Goal: Contribute content

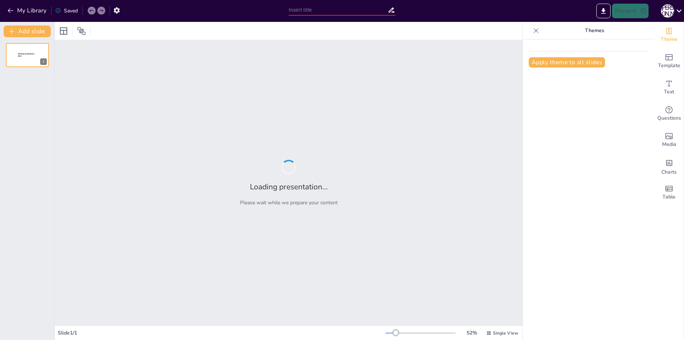
type input "Distributed Analytical Energy Monitoring System"
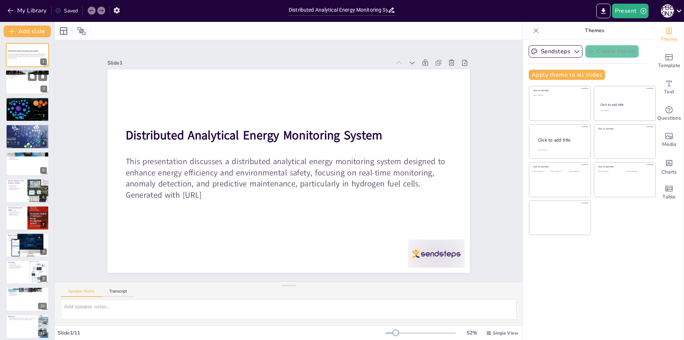
click at [17, 79] on p "Visualization" at bounding box center [27, 77] width 39 height 1
type textarea "The system consists of various components including measurement modules, a clie…"
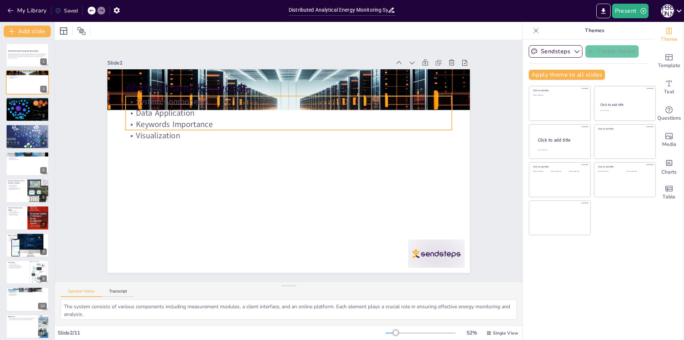
click at [147, 106] on p "Data Application" at bounding box center [303, 115] width 314 height 111
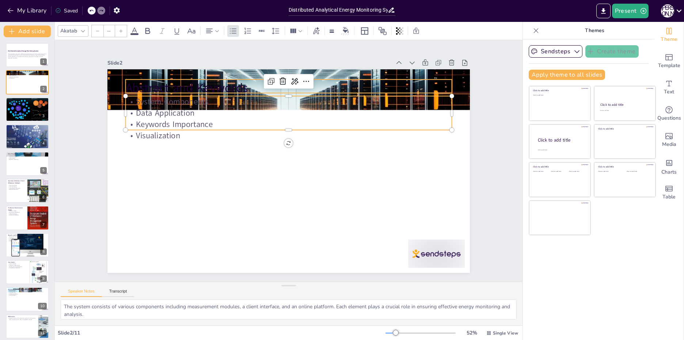
click at [153, 87] on p "Abstract and Keywords" at bounding box center [310, 91] width 315 height 117
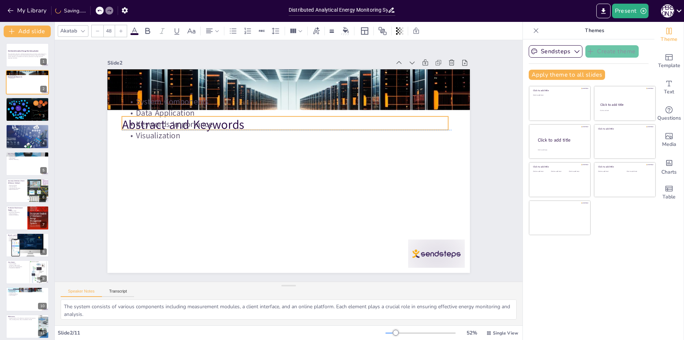
drag, startPoint x: 142, startPoint y: 86, endPoint x: 139, endPoint y: 124, distance: 37.8
click at [139, 89] on div "Abstract and Keywords System Components Data Application Keywords Importance Vi…" at bounding box center [298, 70] width 360 height 38
click at [203, 102] on p "System Components" at bounding box center [328, 117] width 250 height 226
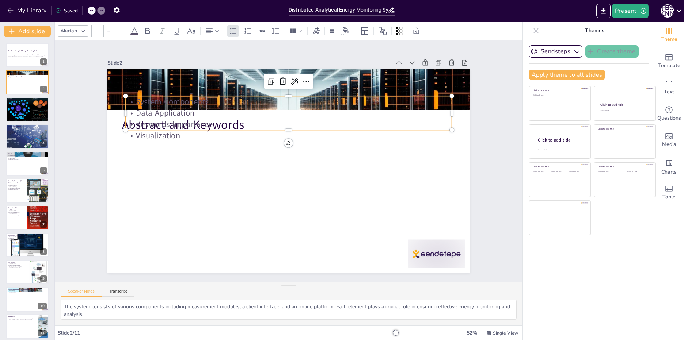
type input "32"
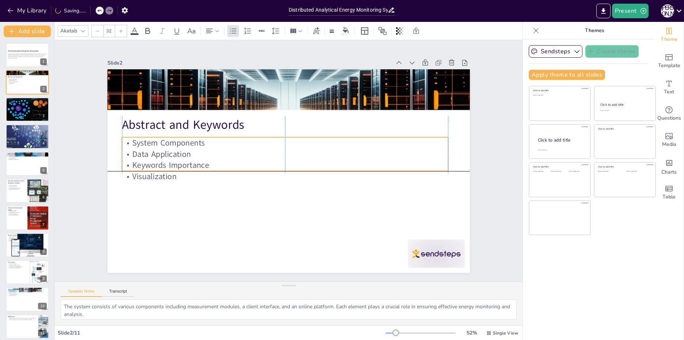
drag, startPoint x: 140, startPoint y: 95, endPoint x: 134, endPoint y: 138, distance: 43.1
click at [134, 138] on p "System Components" at bounding box center [291, 142] width 314 height 111
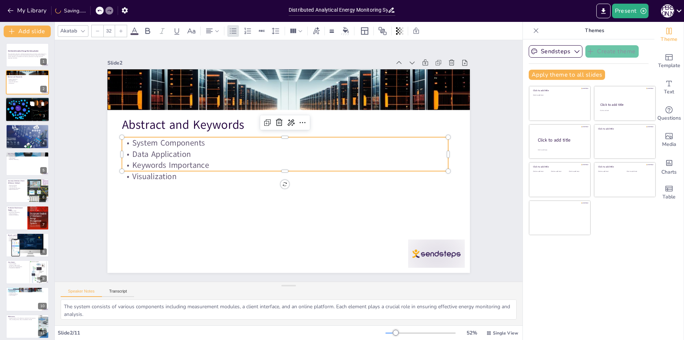
click at [32, 105] on icon at bounding box center [32, 104] width 4 height 4
type textarea "The emphasis on energy efficiency reflects contemporary needs, highlighting the…"
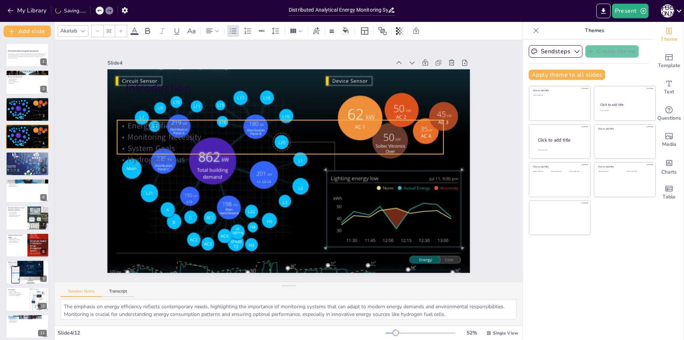
drag, startPoint x: 152, startPoint y: 113, endPoint x: 144, endPoint y: 137, distance: 25.5
click at [144, 137] on p "Monitoring Necessity" at bounding box center [288, 135] width 314 height 111
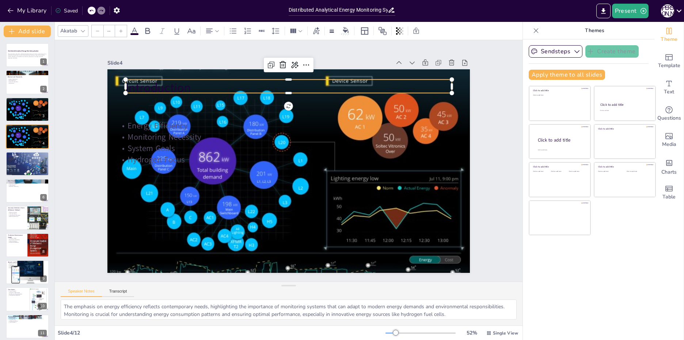
type input "48"
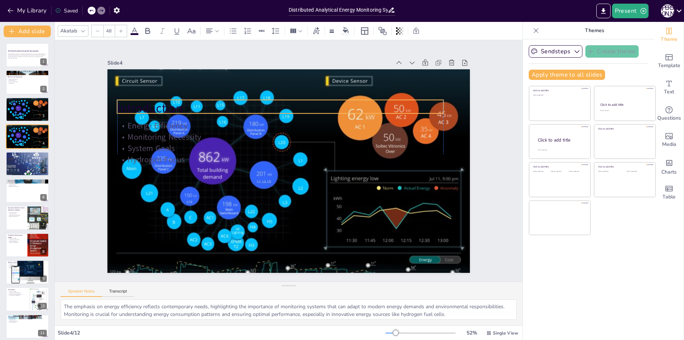
drag, startPoint x: 146, startPoint y: 89, endPoint x: 137, endPoint y: 109, distance: 22.4
click at [162, 109] on p "Introduction" at bounding box center [307, 111] width 291 height 177
click at [25, 119] on div at bounding box center [27, 109] width 44 height 33
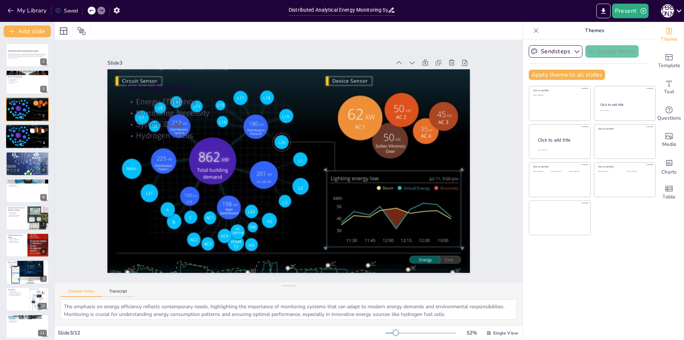
click at [32, 141] on div at bounding box center [27, 136] width 44 height 33
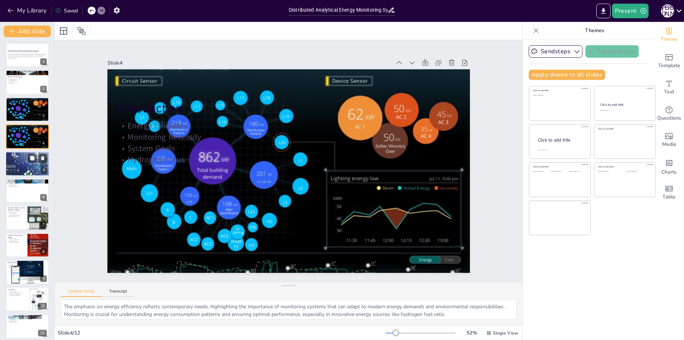
click at [15, 165] on div at bounding box center [27, 164] width 46 height 25
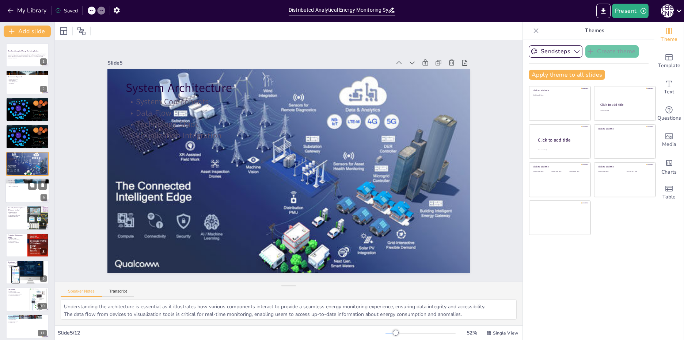
click at [18, 187] on p "Real-Time Monitoring" at bounding box center [27, 186] width 39 height 1
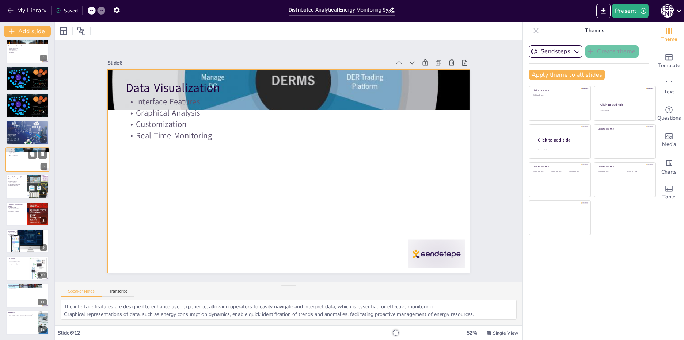
scroll to position [32, 0]
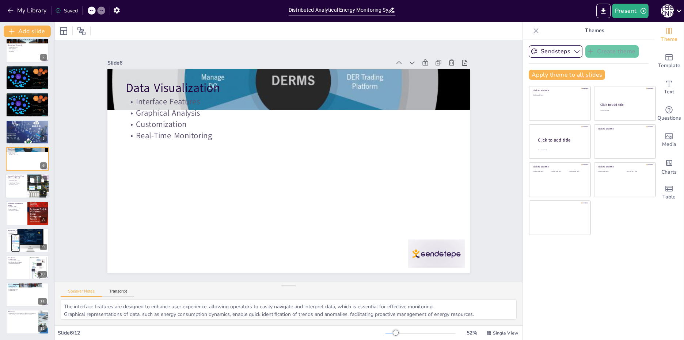
click at [18, 191] on div at bounding box center [27, 186] width 44 height 25
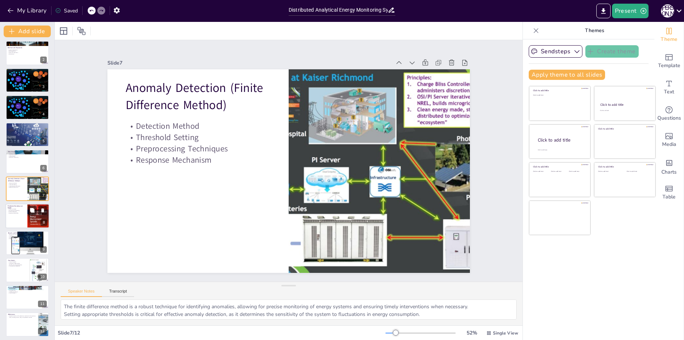
click at [15, 219] on div at bounding box center [27, 216] width 44 height 25
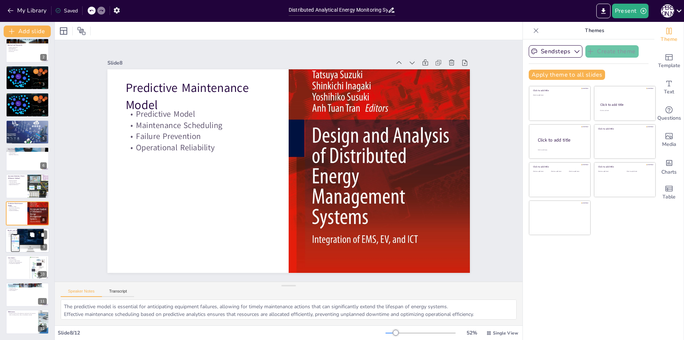
click at [15, 237] on div at bounding box center [27, 241] width 44 height 44
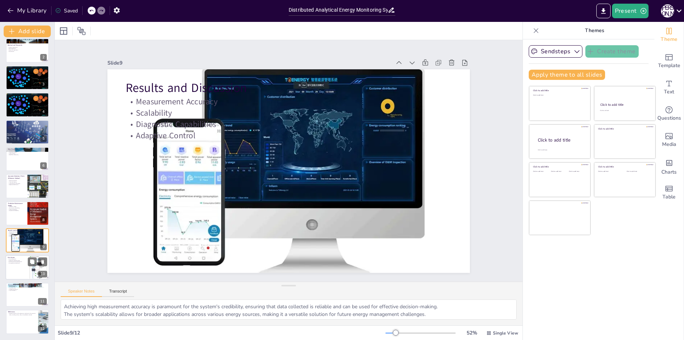
click at [14, 266] on div at bounding box center [27, 268] width 44 height 25
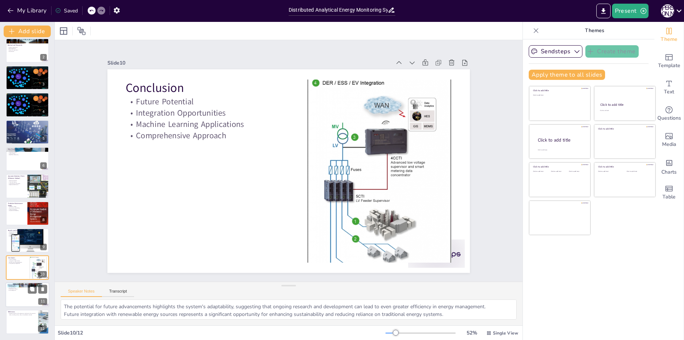
click at [9, 299] on div at bounding box center [27, 295] width 44 height 25
type textarea "Acknowledging support from programs and institutions is vital for recognizing c…"
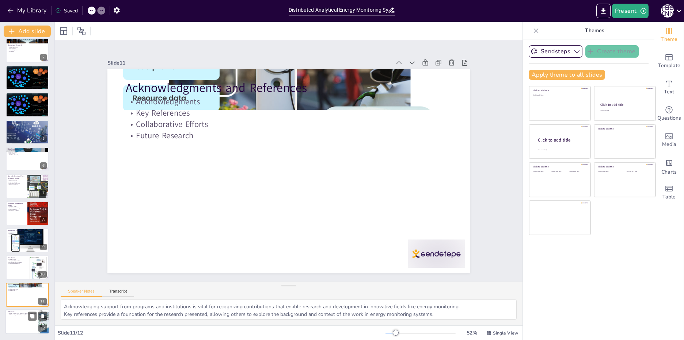
click at [15, 318] on div at bounding box center [27, 322] width 44 height 25
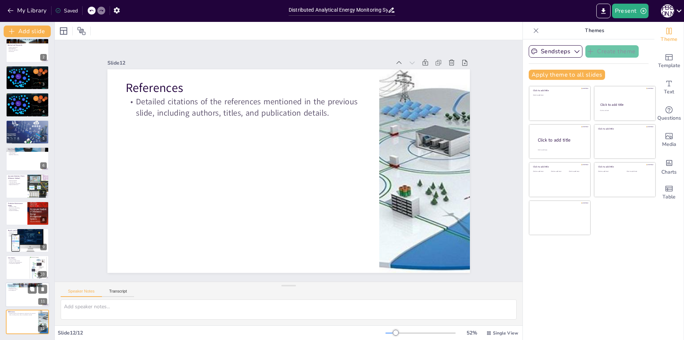
click at [24, 295] on div at bounding box center [27, 295] width 44 height 25
type textarea "Acknowledging support from programs and institutions is vital for recognizing c…"
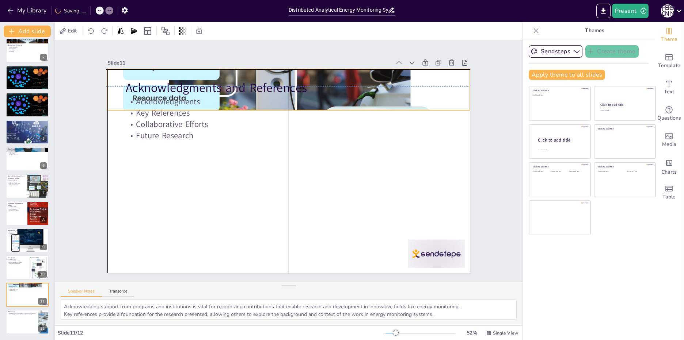
click at [370, 71] on div at bounding box center [324, 99] width 450 height 416
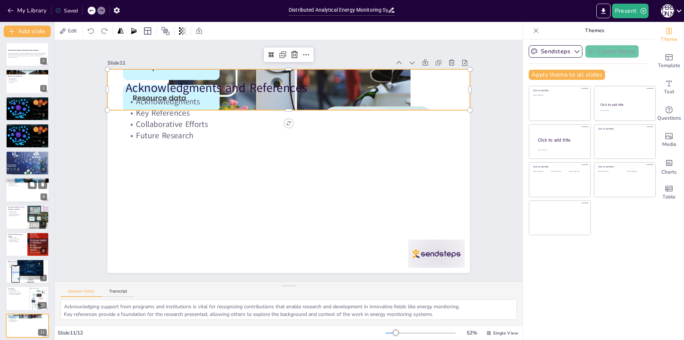
scroll to position [0, 0]
click at [13, 56] on p "This presentation discusses a distributed analytical energy monitoring system d…" at bounding box center [27, 55] width 39 height 4
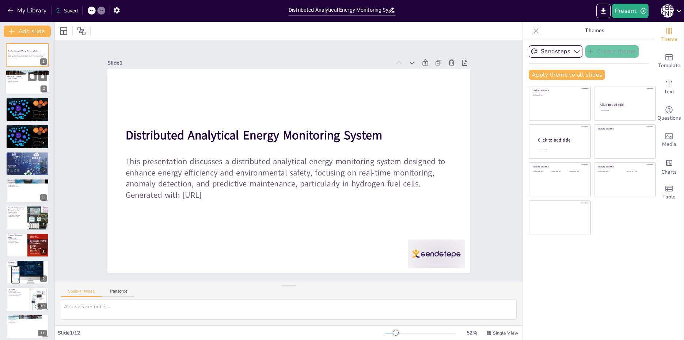
click at [28, 92] on div at bounding box center [27, 82] width 44 height 25
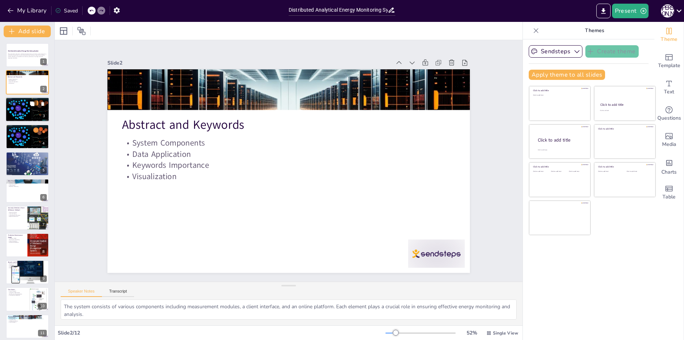
click at [27, 102] on p "Monitoring Necessity" at bounding box center [27, 102] width 39 height 1
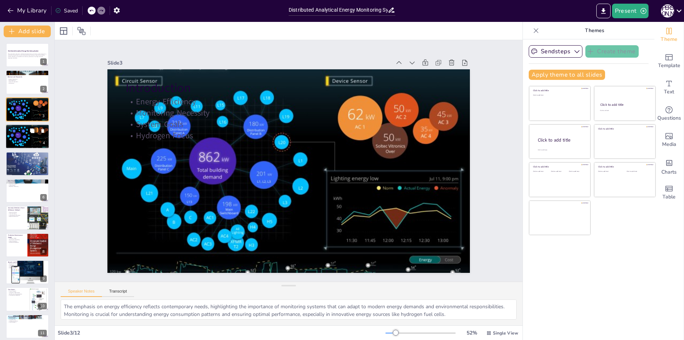
click at [23, 140] on div at bounding box center [27, 136] width 44 height 33
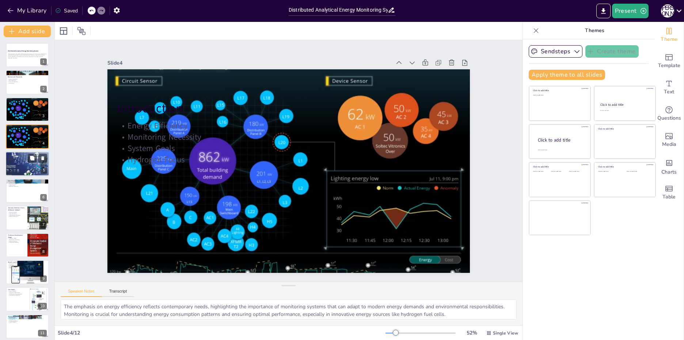
click at [26, 156] on p "Data Flow" at bounding box center [27, 156] width 39 height 1
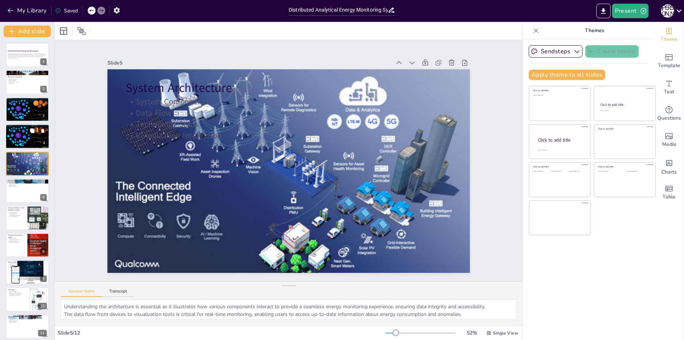
click at [15, 129] on p "Introduction" at bounding box center [26, 129] width 39 height 2
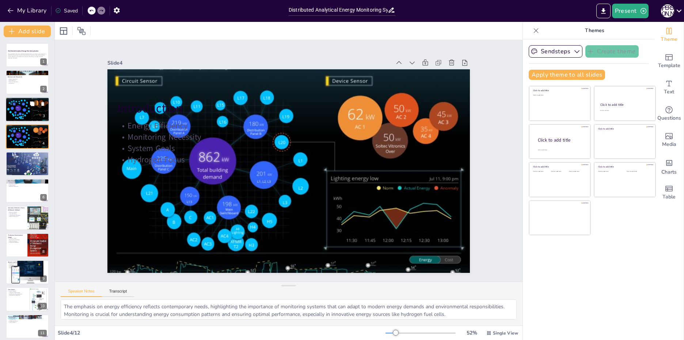
click at [21, 107] on div at bounding box center [27, 109] width 44 height 33
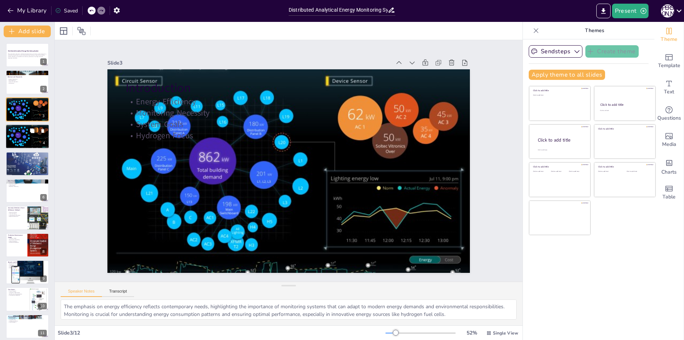
click at [20, 130] on div at bounding box center [27, 136] width 44 height 33
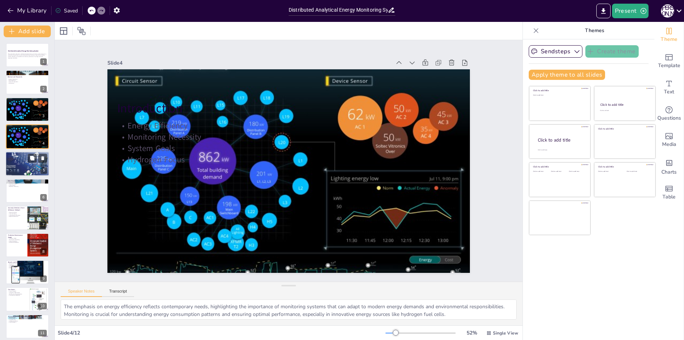
click at [20, 158] on p "Technology Stack" at bounding box center [27, 157] width 39 height 1
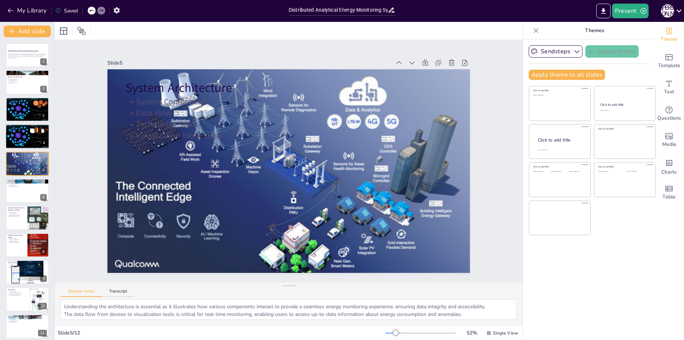
click at [45, 132] on button at bounding box center [42, 131] width 9 height 9
type textarea "The interface features are designed to enhance user experience, allowing operat…"
